Goal: Task Accomplishment & Management: Manage account settings

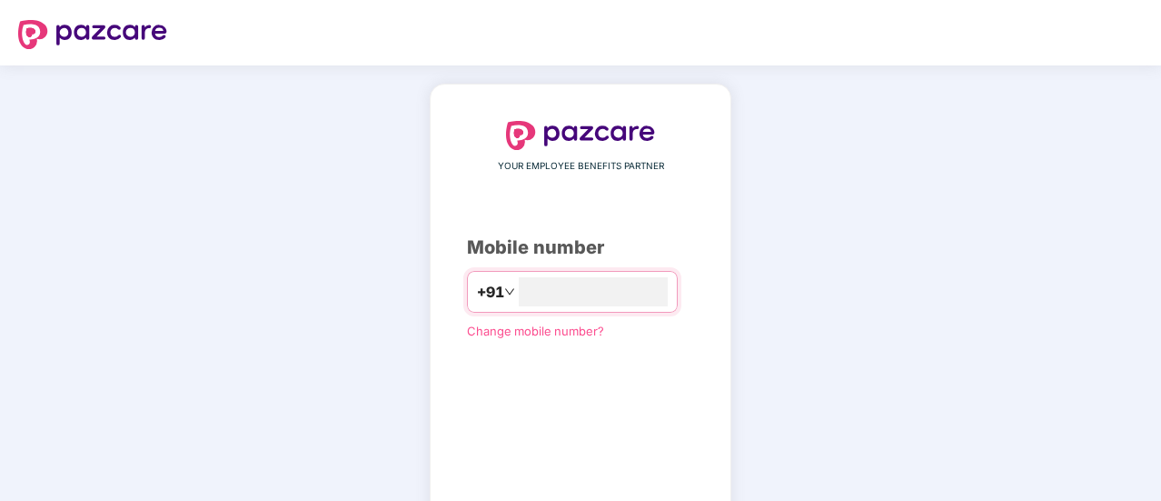
type input "**********"
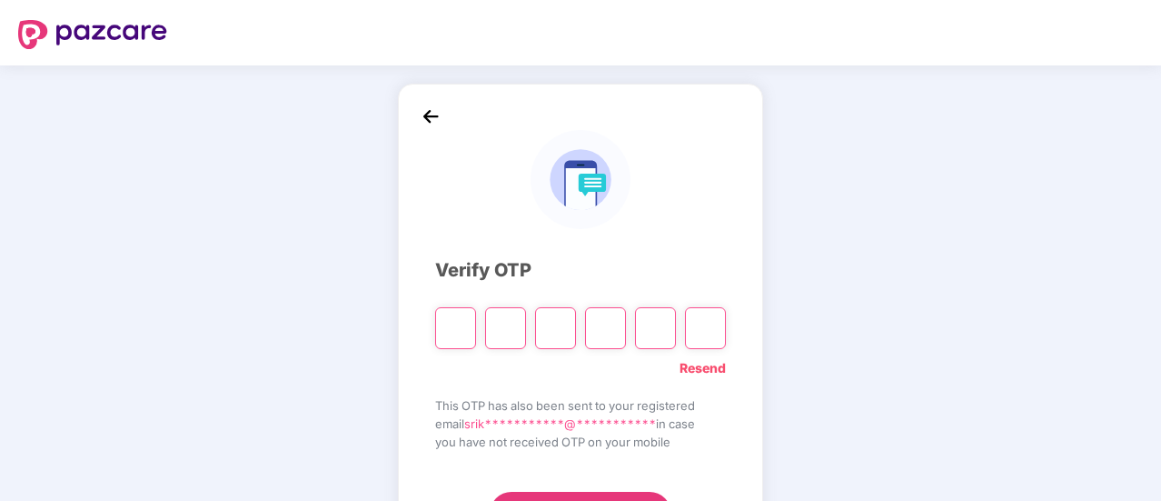
type input "*"
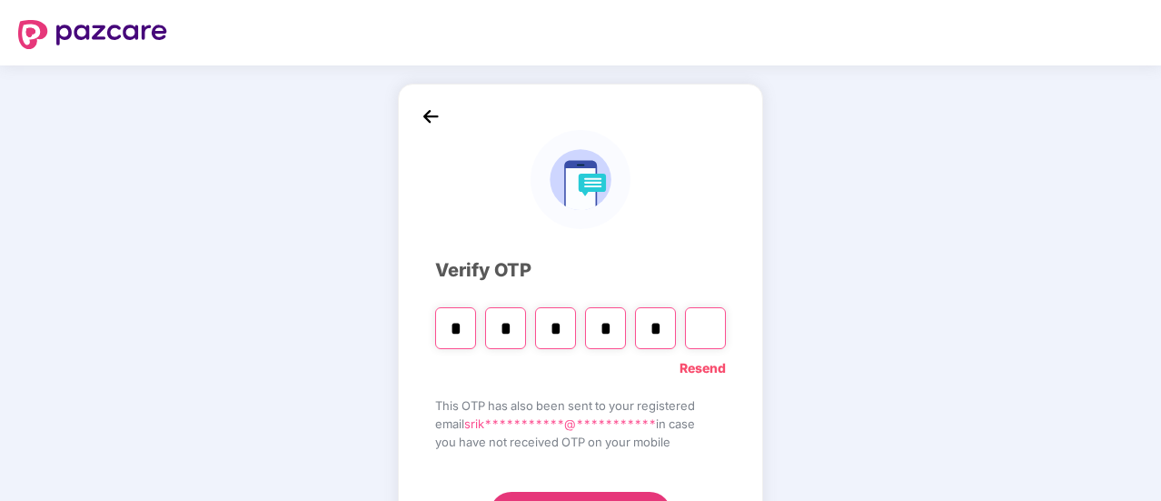
type input "*"
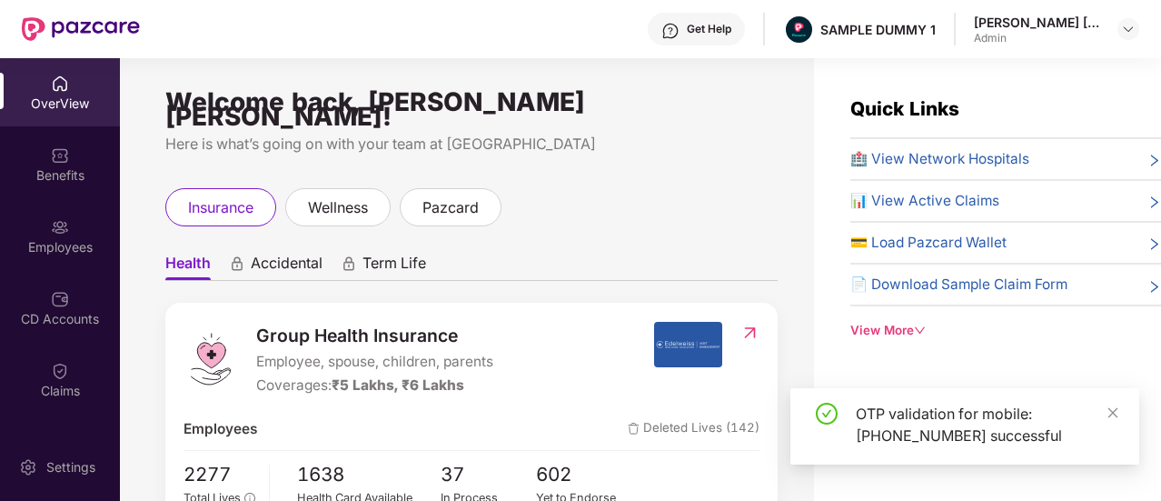
click at [38, 95] on div "OverView" at bounding box center [60, 104] width 120 height 18
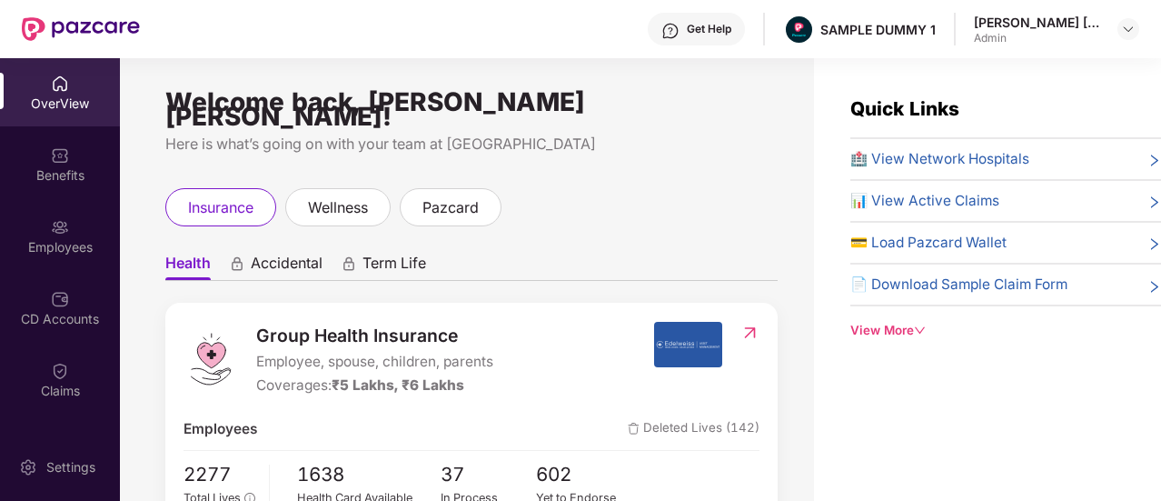
click at [611, 37] on div "Get Help SAMPLE DUMMY 1 [PERSON_NAME] [PERSON_NAME] Admin" at bounding box center [640, 29] width 1000 height 58
click at [659, 44] on div "Get Help" at bounding box center [696, 29] width 97 height 33
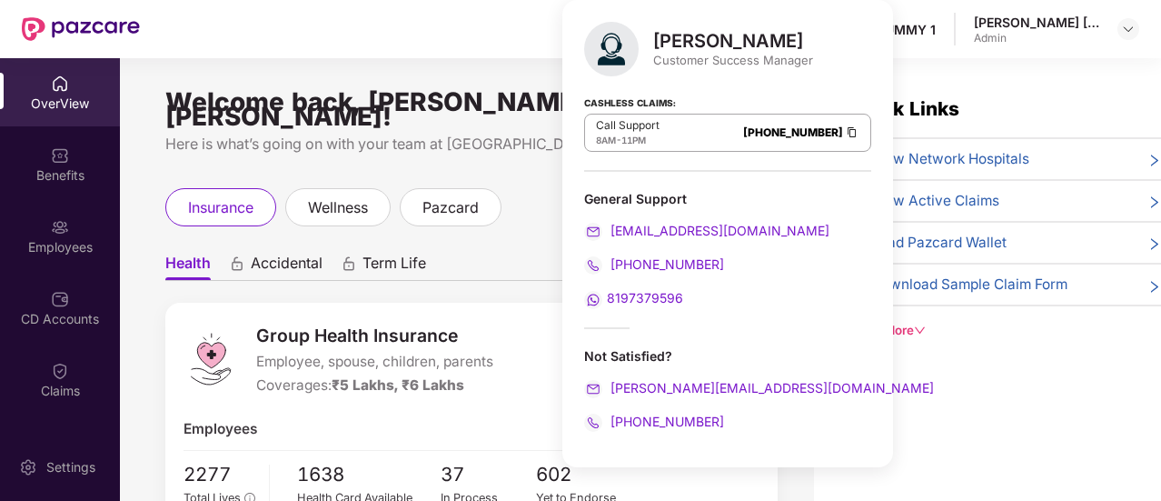
click at [659, 44] on body "Get Help SAMPLE DUMMY 1 [PERSON_NAME] [PERSON_NAME] Admin OverView Benefits Emp…" at bounding box center [580, 250] width 1161 height 501
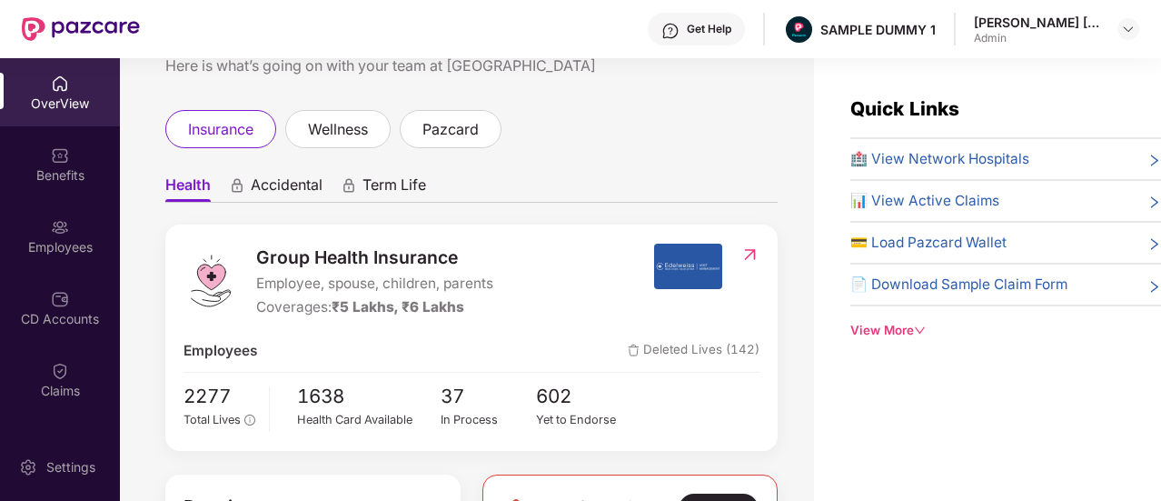
scroll to position [91, 0]
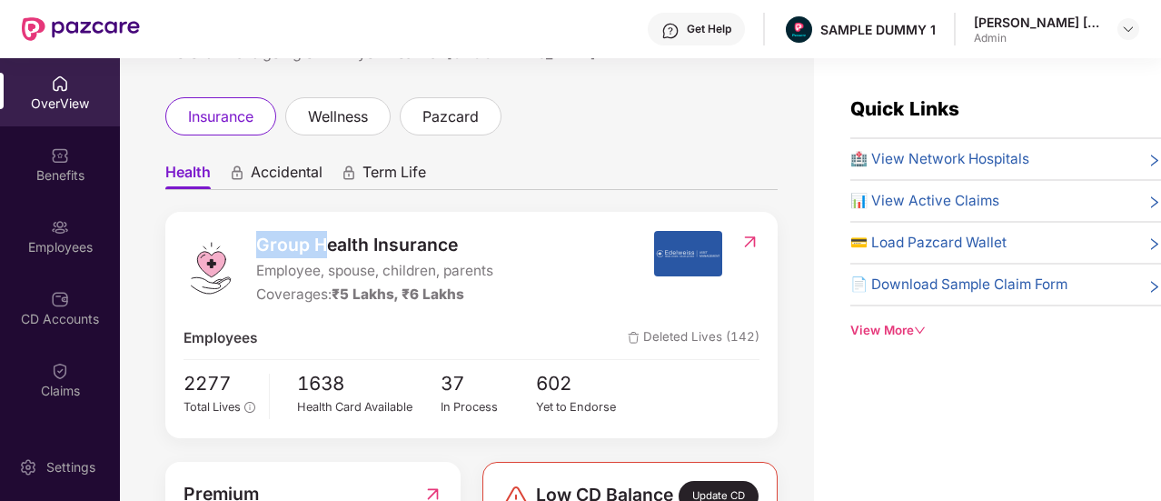
drag, startPoint x: 255, startPoint y: 234, endPoint x: 438, endPoint y: 237, distance: 182.7
click at [438, 237] on div "Group Health Insurance Employee, spouse, children, parents Coverages: ₹5 Lakhs,…" at bounding box center [419, 268] width 470 height 75
click at [438, 237] on span "Group Health Insurance" at bounding box center [374, 244] width 237 height 27
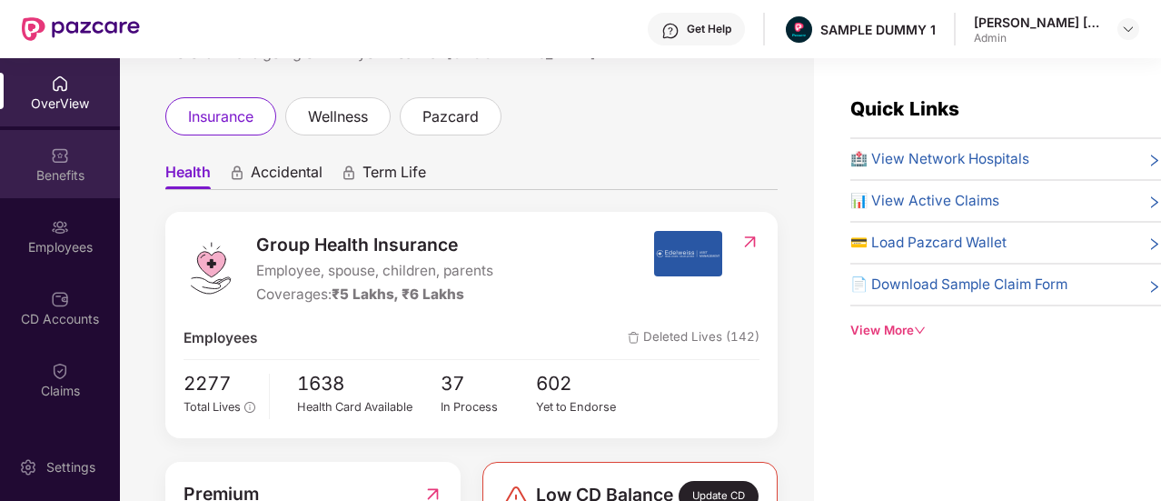
click at [57, 170] on div "Benefits" at bounding box center [60, 175] width 120 height 18
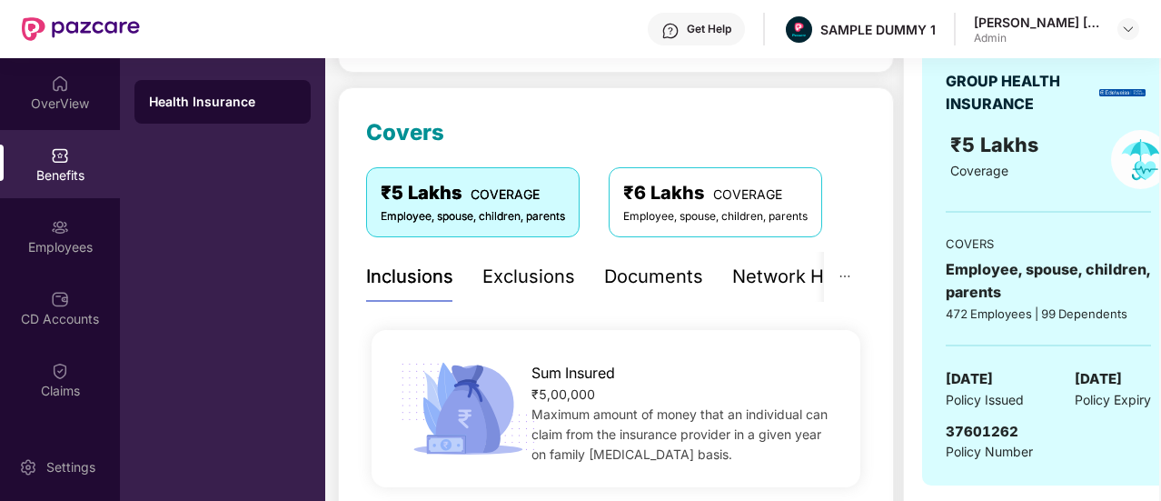
scroll to position [182, 0]
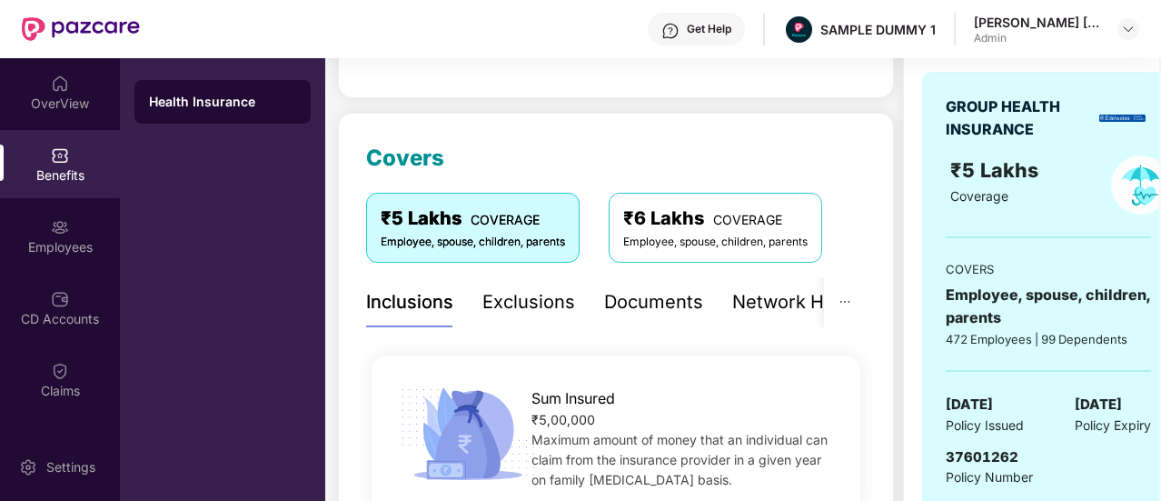
click at [555, 298] on div "Exclusions" at bounding box center [529, 302] width 93 height 28
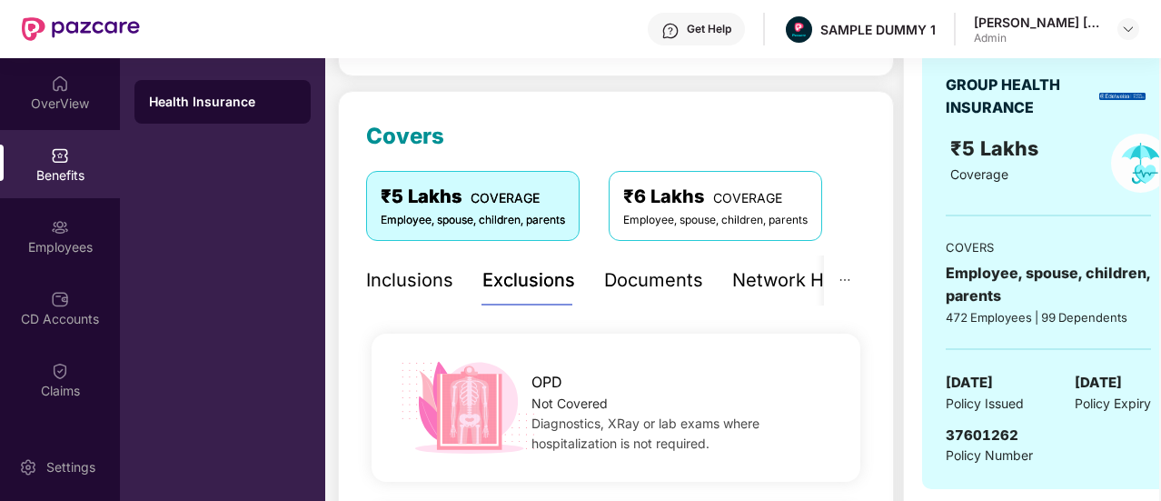
scroll to position [91, 0]
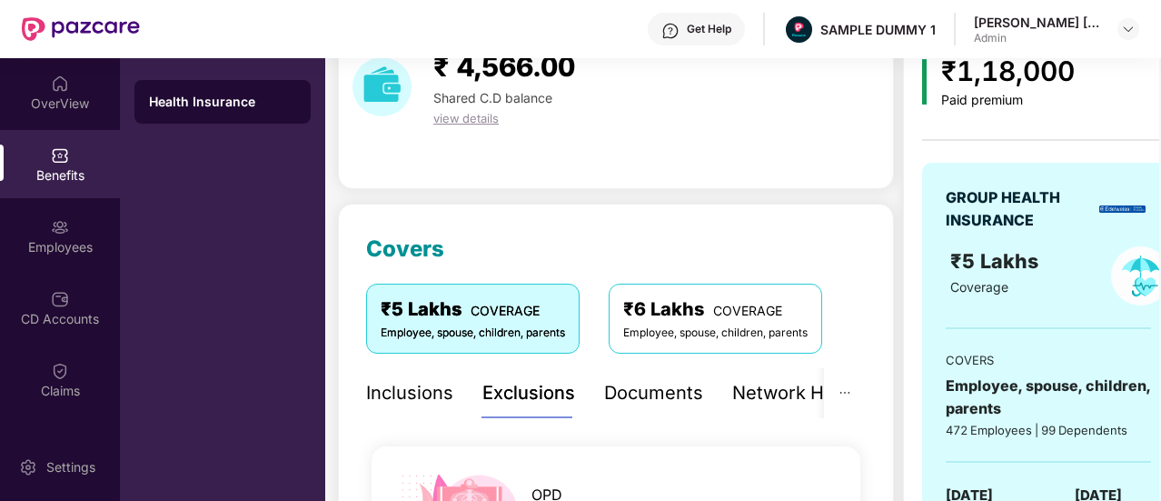
click at [759, 381] on div "Network Hospitals" at bounding box center [811, 393] width 159 height 28
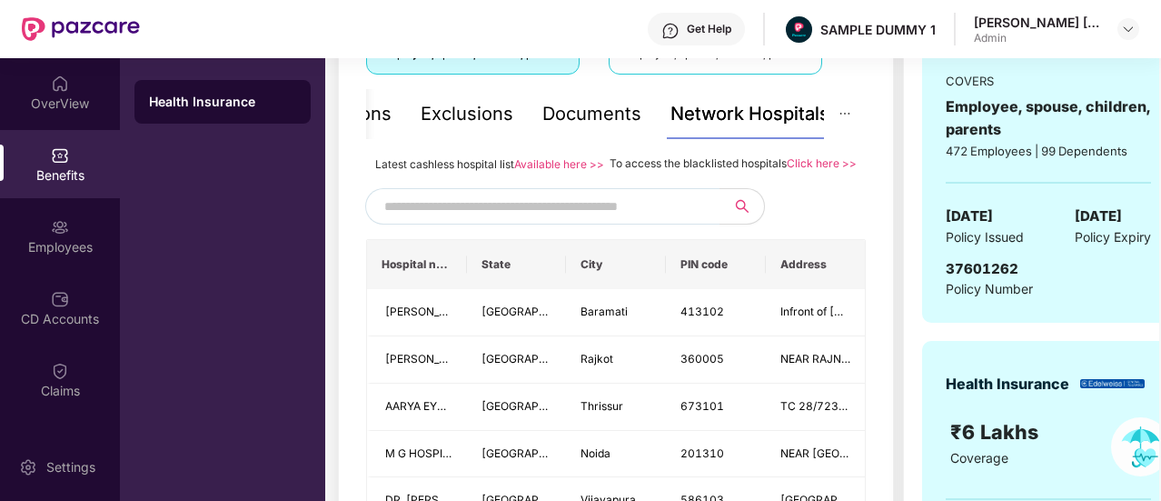
scroll to position [364, 0]
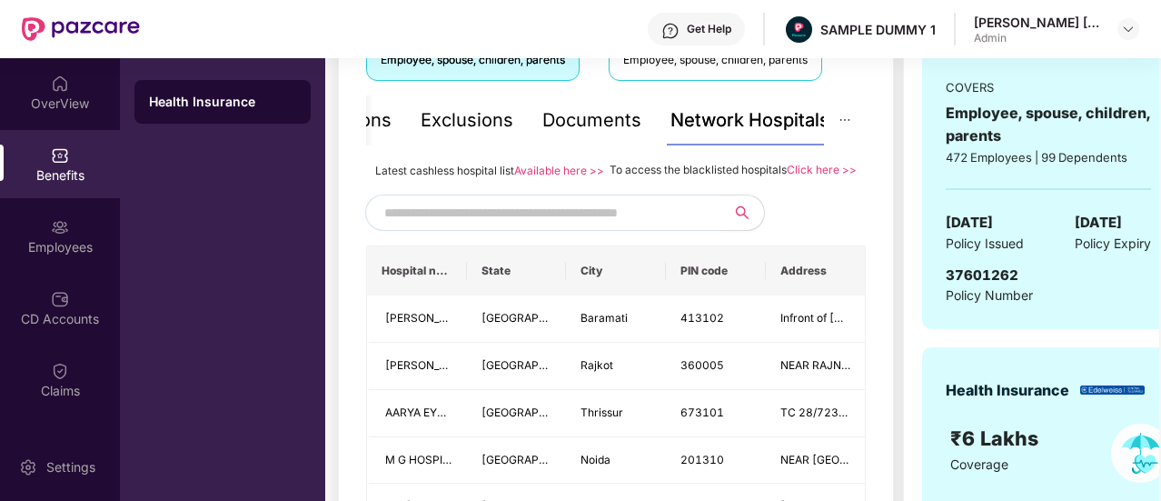
click at [560, 226] on input "text" at bounding box center [539, 212] width 311 height 27
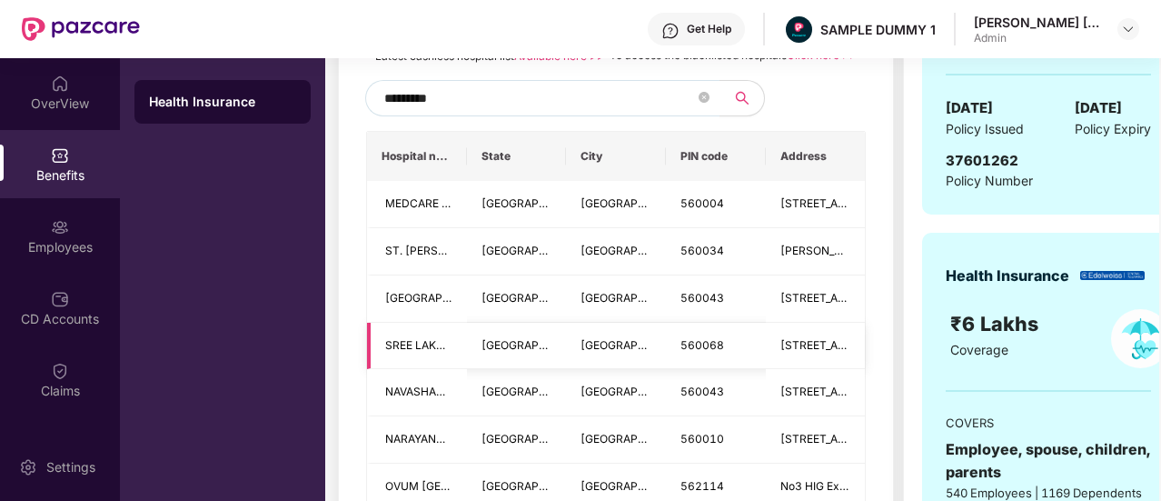
scroll to position [454, 0]
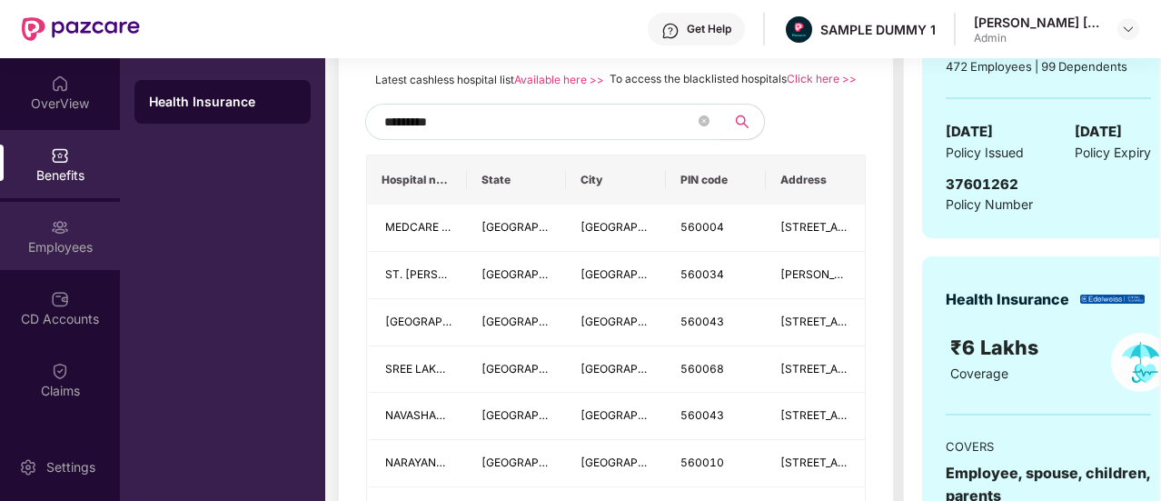
type input "*********"
click at [33, 239] on div "Employees" at bounding box center [60, 247] width 120 height 18
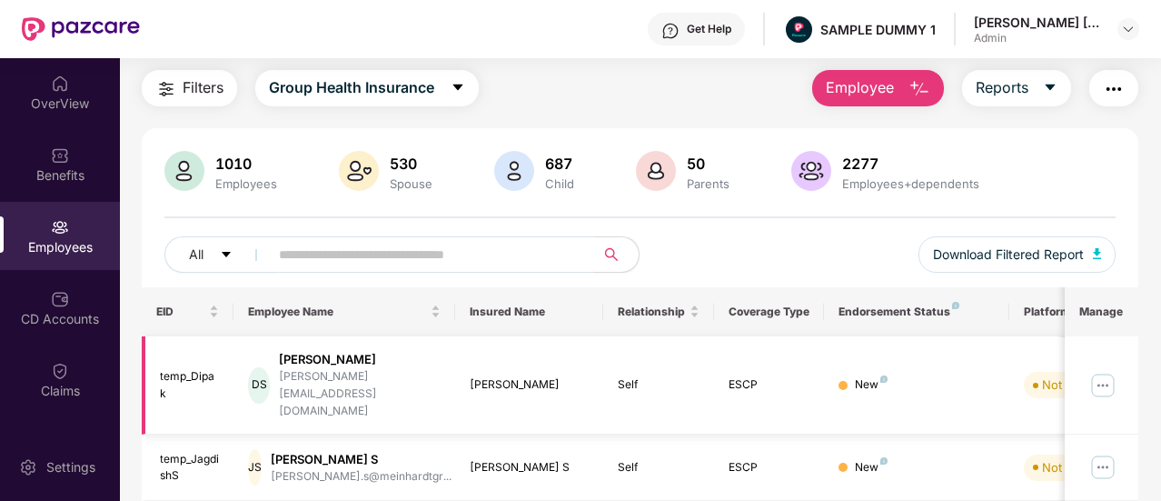
scroll to position [18, 0]
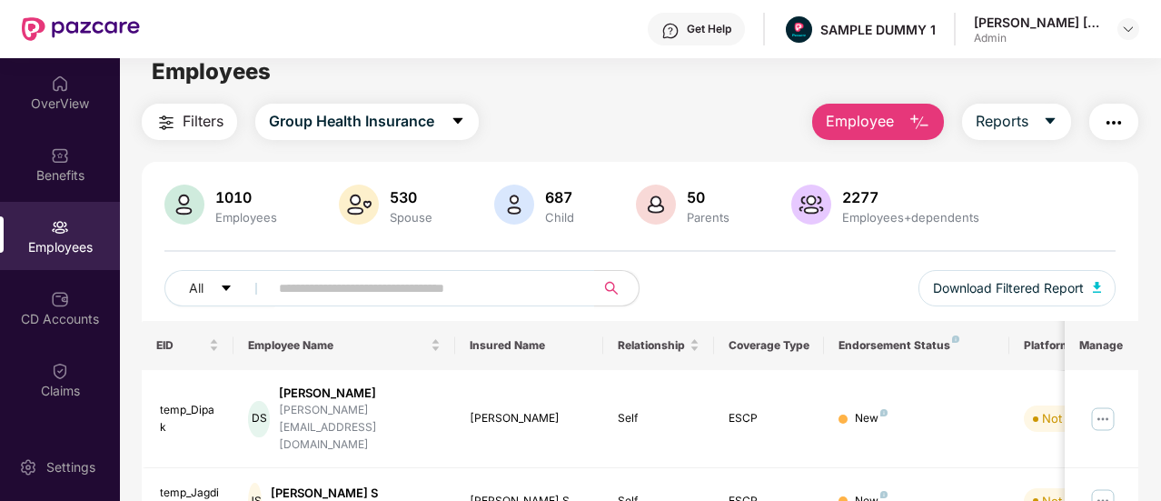
click at [898, 124] on button "Employee" at bounding box center [878, 122] width 132 height 36
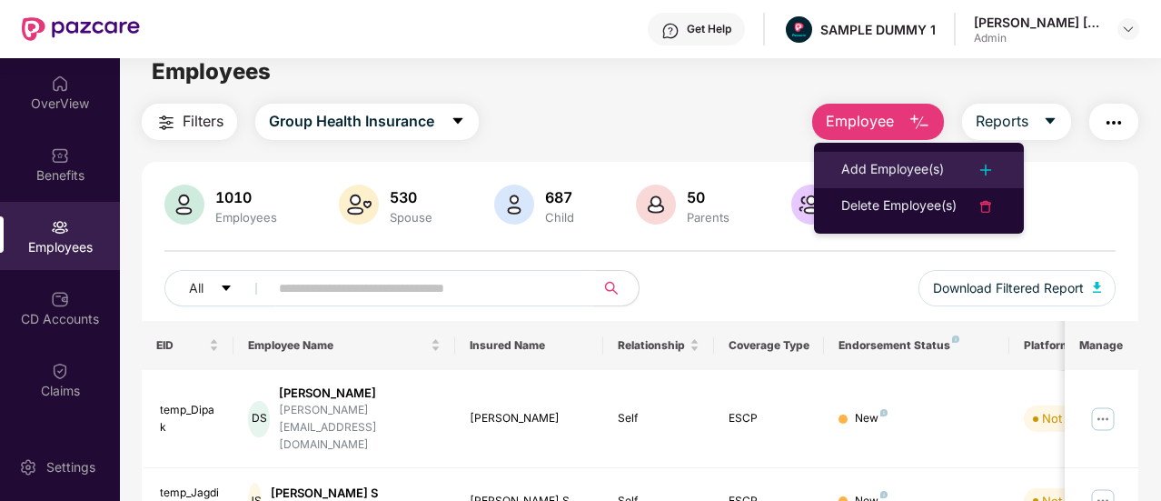
click at [996, 176] on img at bounding box center [986, 170] width 22 height 22
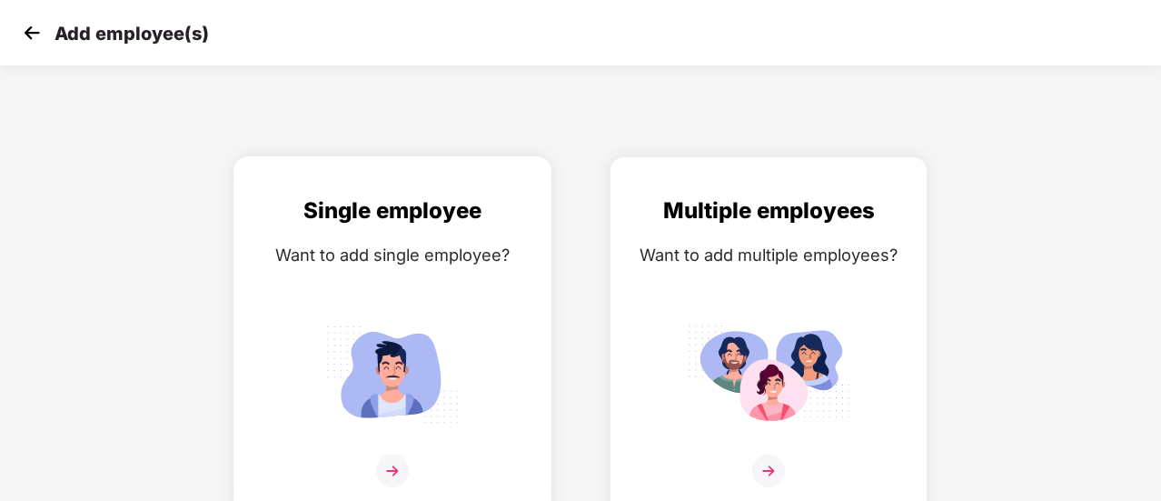
click at [509, 301] on div "Single employee Want to add single employee?" at bounding box center [393, 352] width 280 height 316
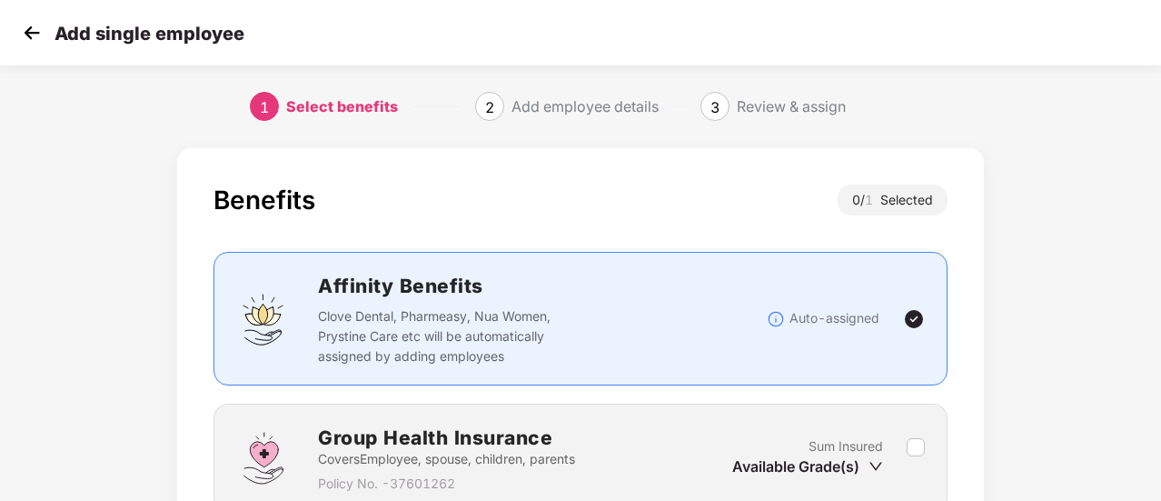
scroll to position [169, 0]
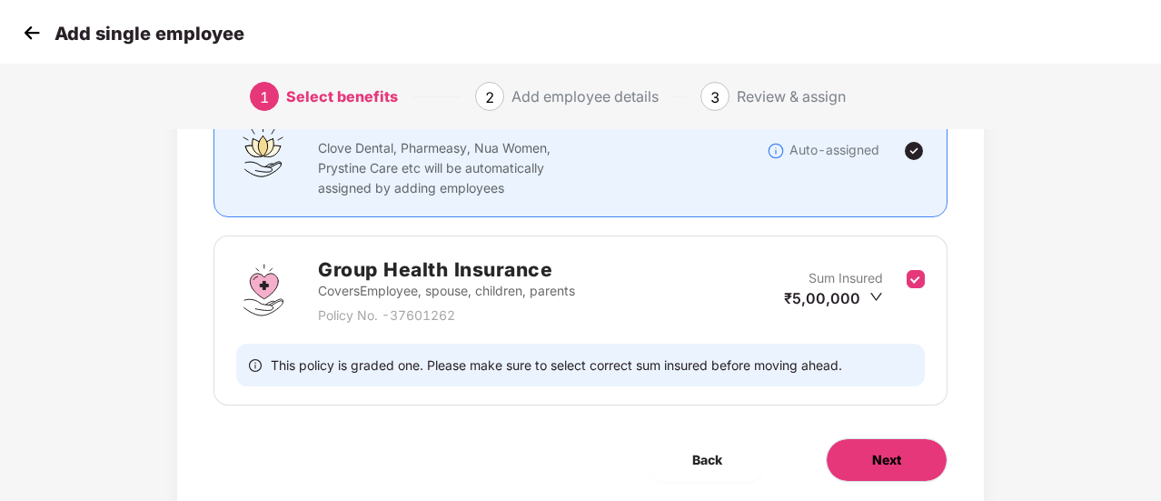
click at [876, 460] on span "Next" at bounding box center [886, 460] width 29 height 20
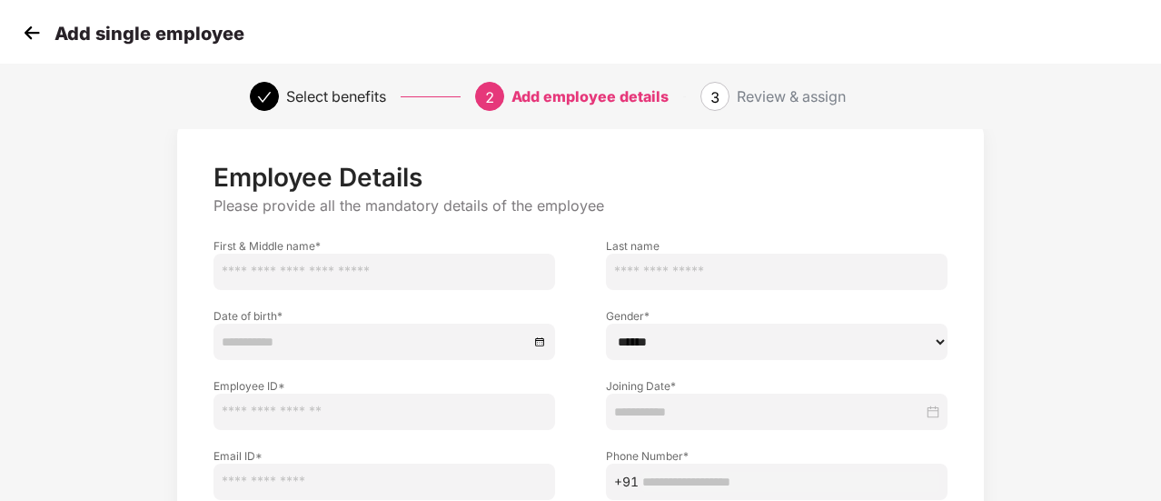
scroll to position [0, 0]
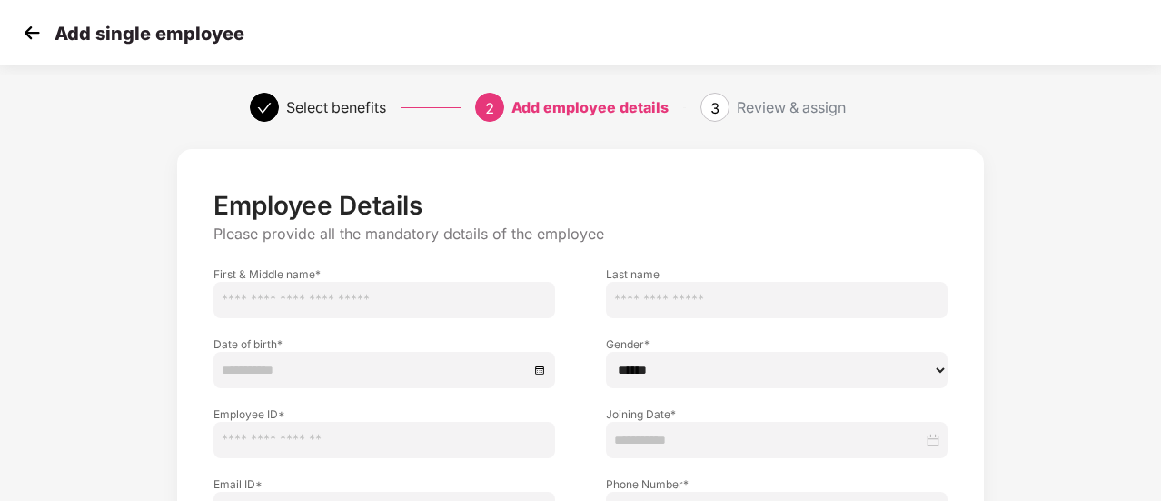
click at [36, 35] on img at bounding box center [31, 32] width 27 height 27
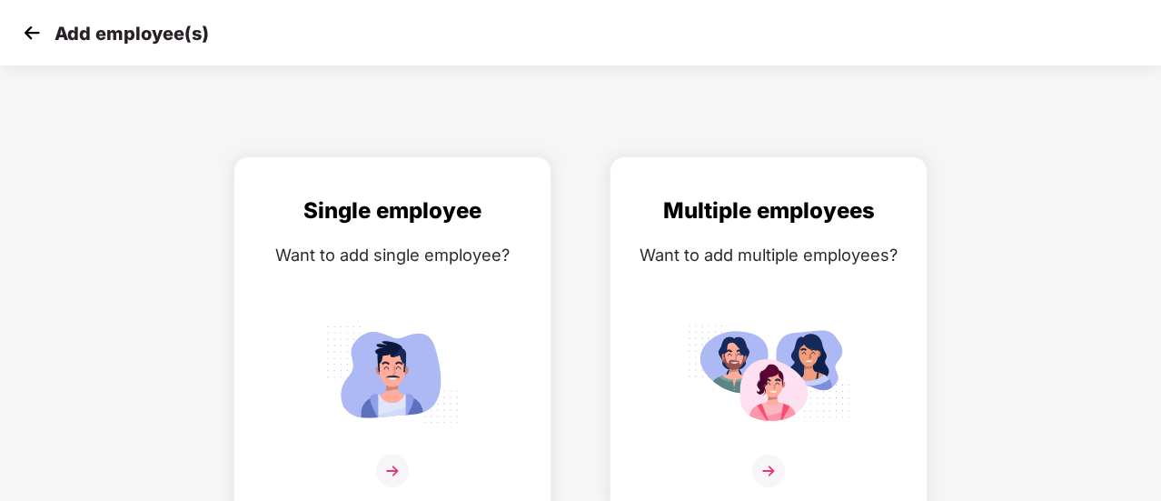
click at [36, 35] on img at bounding box center [31, 32] width 27 height 27
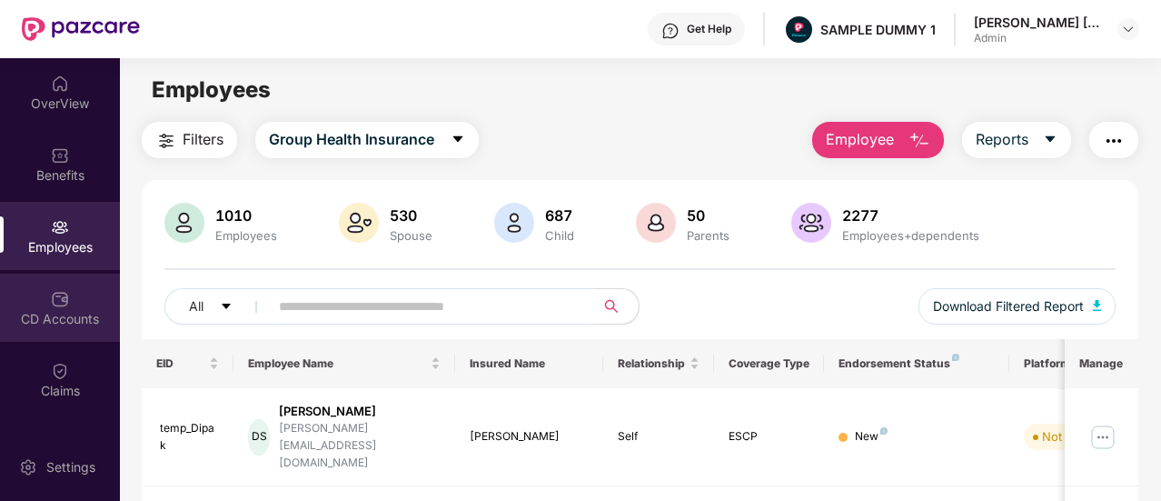
click at [67, 289] on div "CD Accounts" at bounding box center [60, 308] width 120 height 68
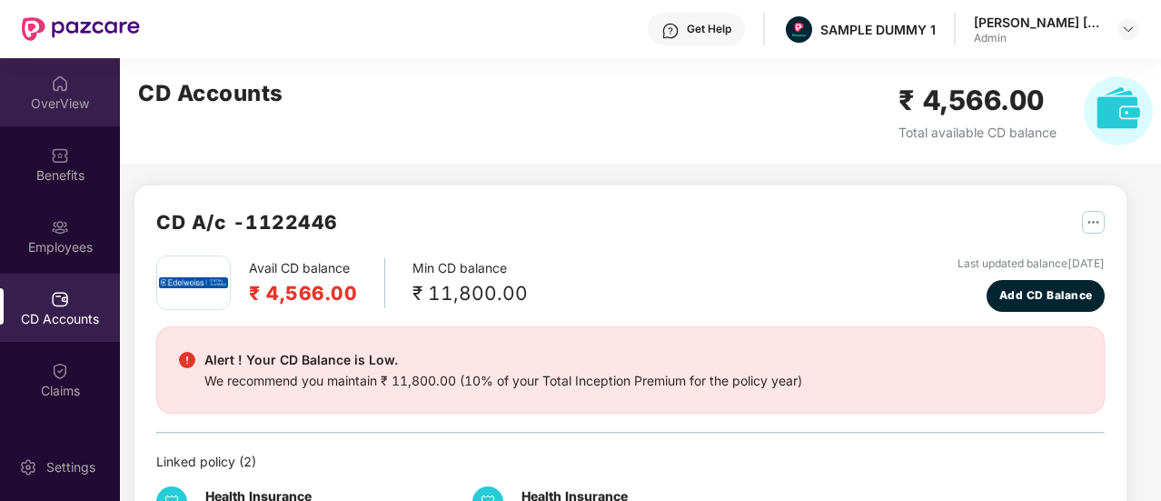
click at [67, 125] on div "OverView Benefits Employees CD Accounts Claims Claim Analysis Stepathon New Cha…" at bounding box center [60, 245] width 120 height 374
click at [64, 103] on div "OverView" at bounding box center [60, 104] width 120 height 18
